Goal: Task Accomplishment & Management: Manage account settings

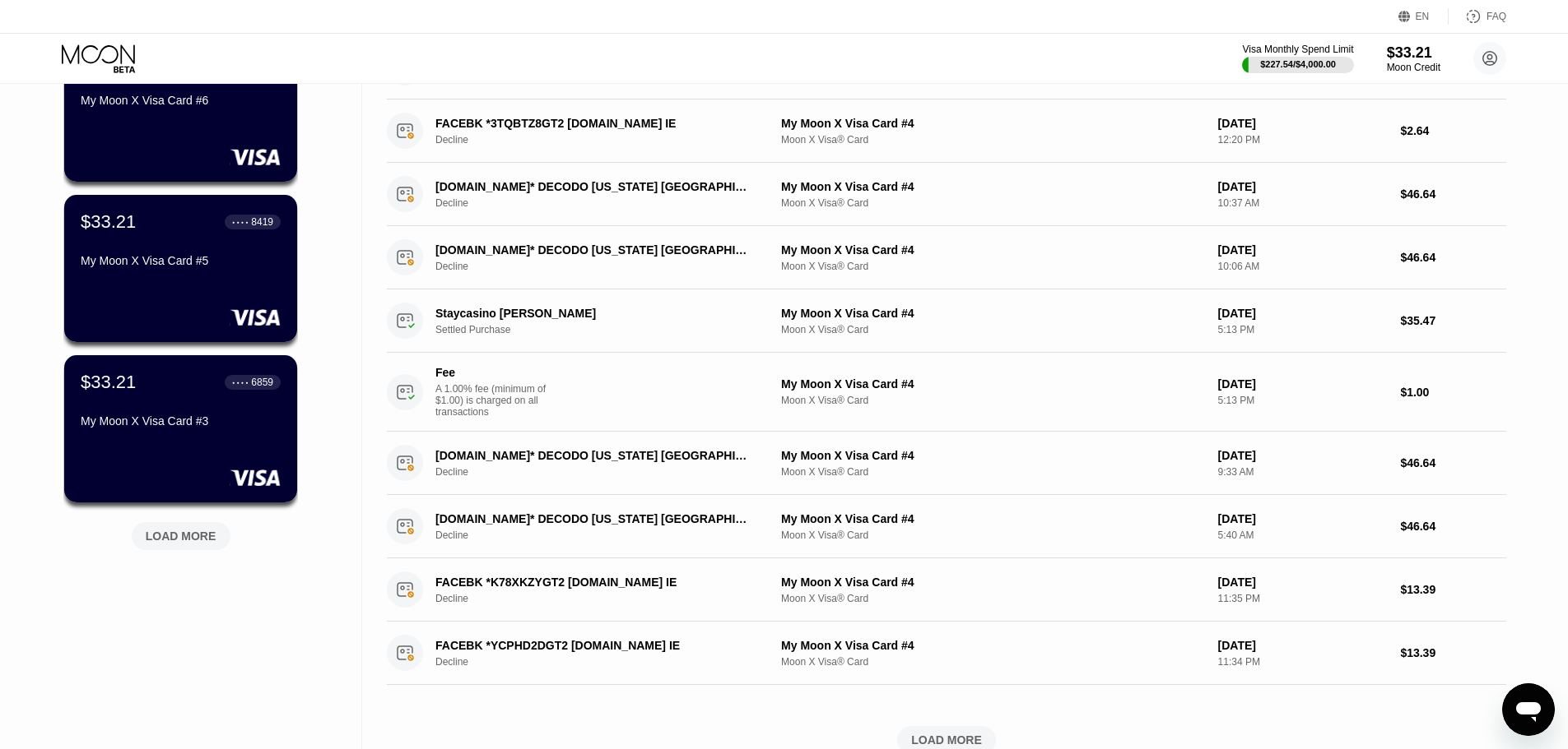
scroll to position [82, 0]
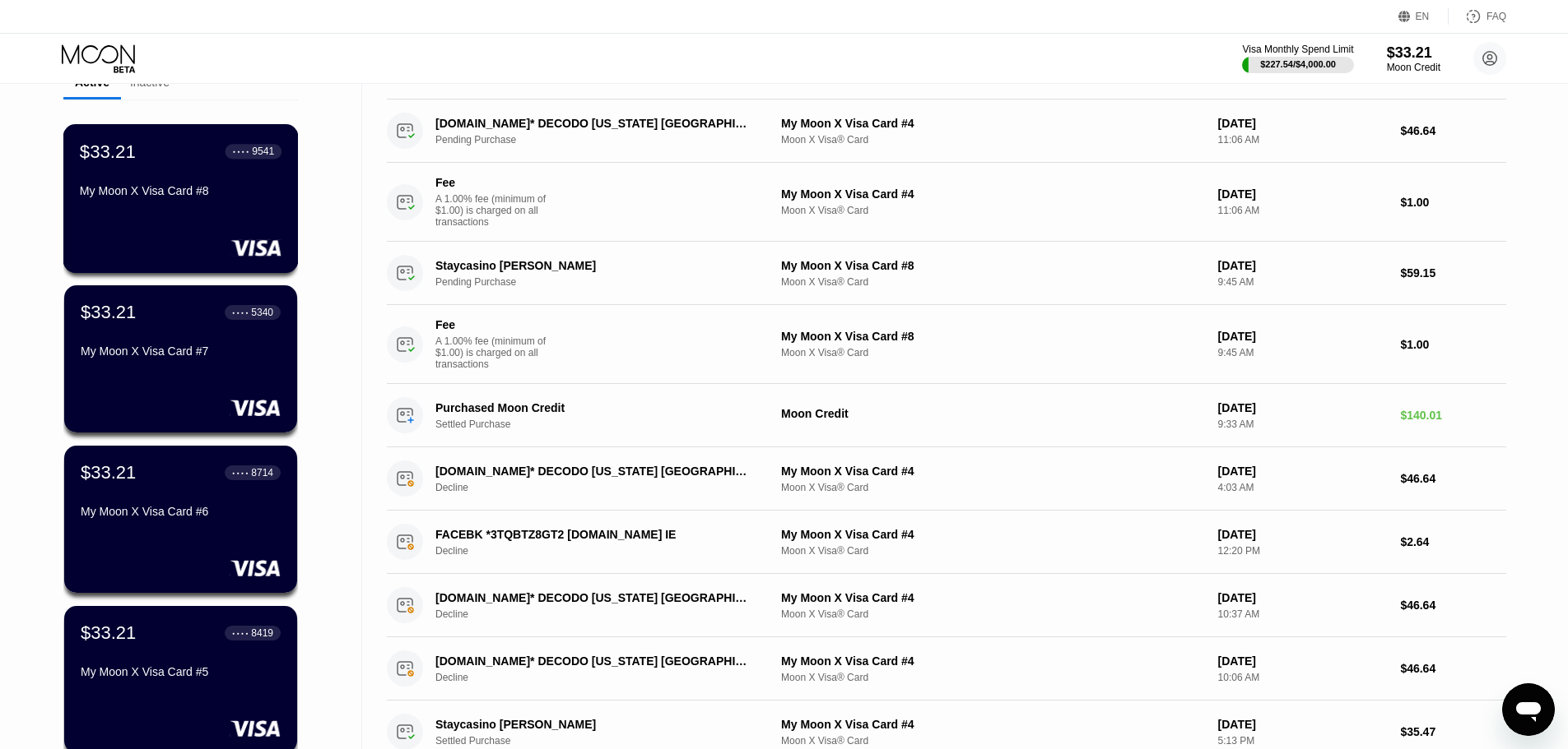
click at [224, 245] on div at bounding box center [180, 247] width 202 height 16
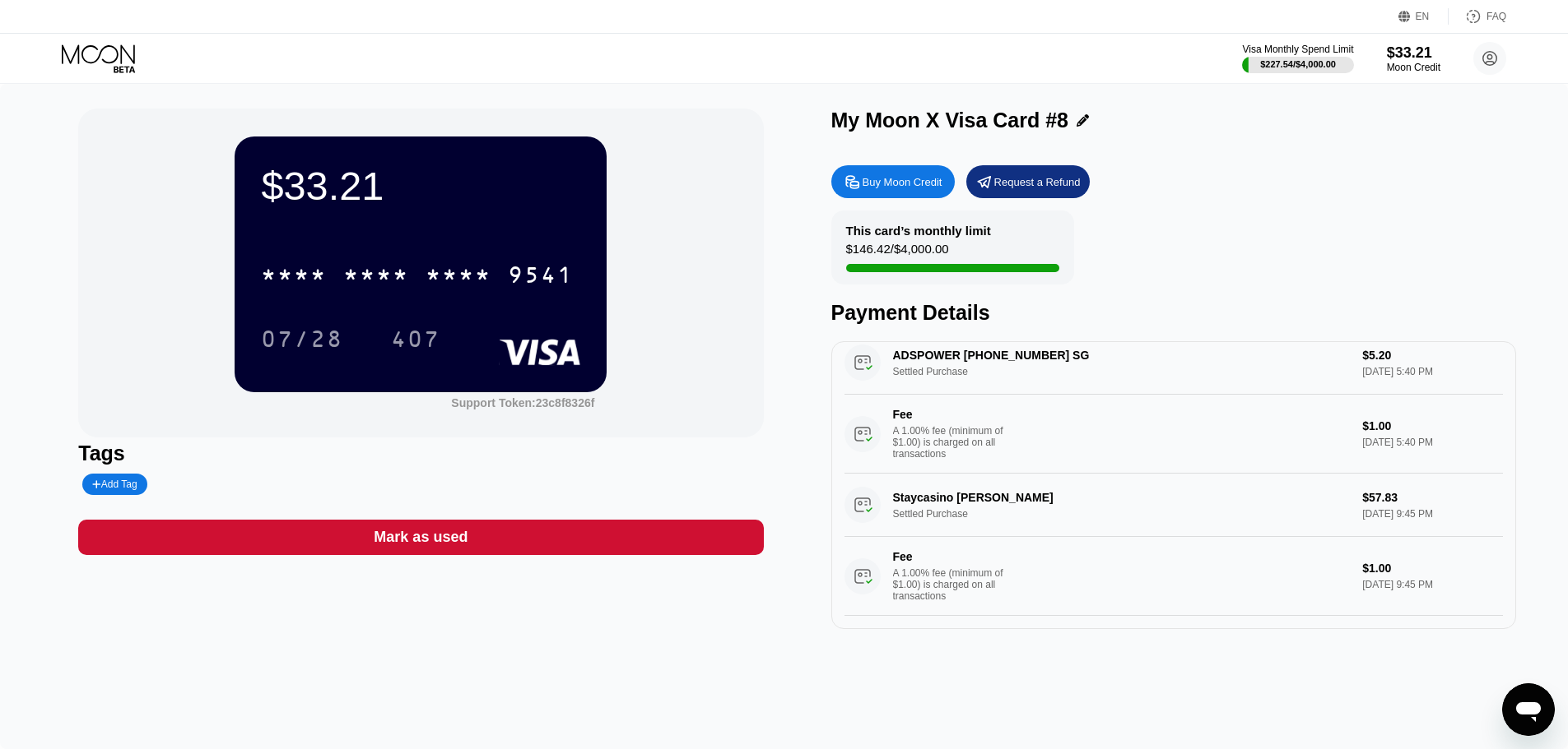
scroll to position [329, 0]
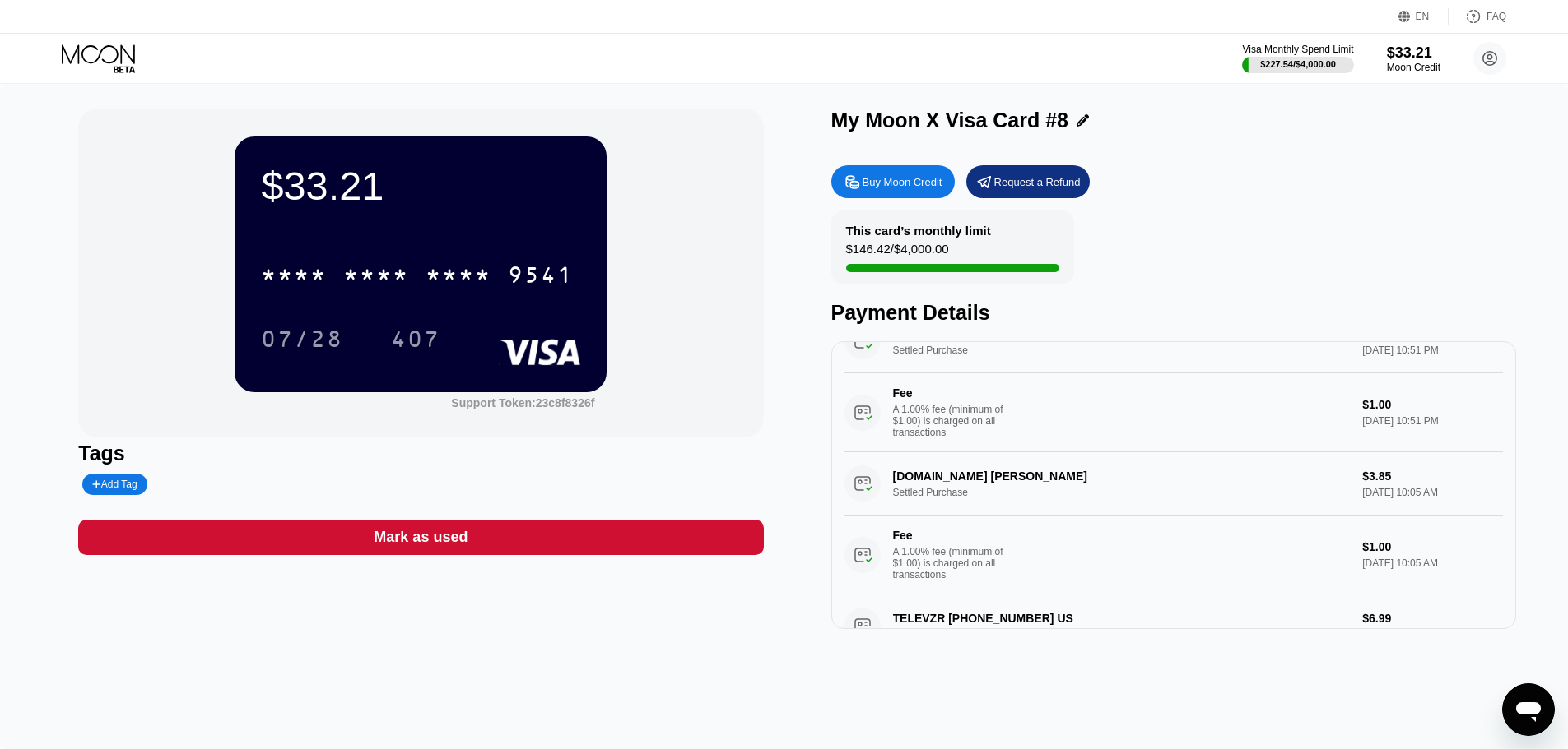
click at [465, 263] on div "* * * * * * * * * * * * 9541" at bounding box center [417, 274] width 332 height 41
click at [310, 345] on div "07/28" at bounding box center [302, 340] width 83 height 26
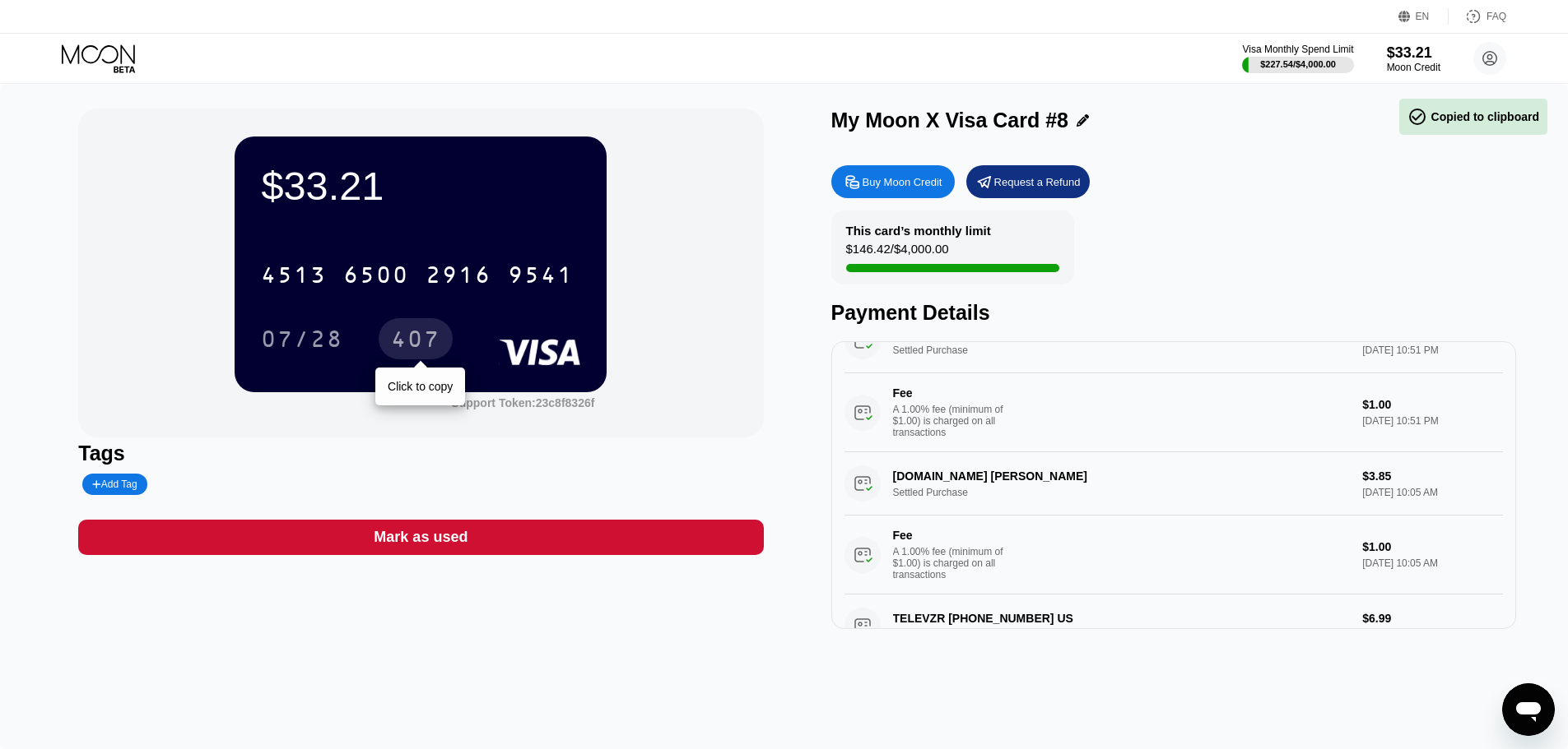
click at [452, 332] on div "407 Click to copy" at bounding box center [427, 339] width 74 height 41
click at [426, 338] on div "407" at bounding box center [415, 340] width 49 height 26
